Goal: Task Accomplishment & Management: Use online tool/utility

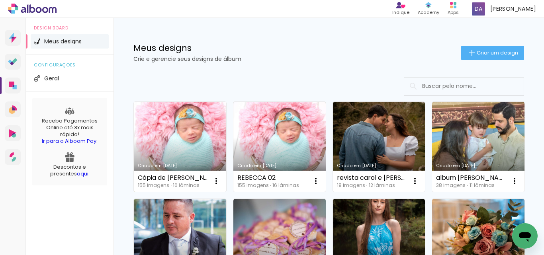
click at [179, 140] on link "Criado em [DATE]" at bounding box center [180, 147] width 92 height 90
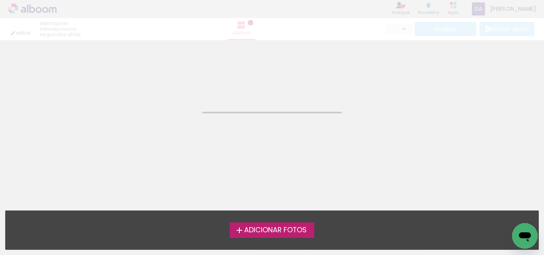
click at [179, 140] on neon-animated-pages "Confirmar Cancelar" at bounding box center [272, 147] width 544 height 215
